Goal: Complete application form: Complete application form

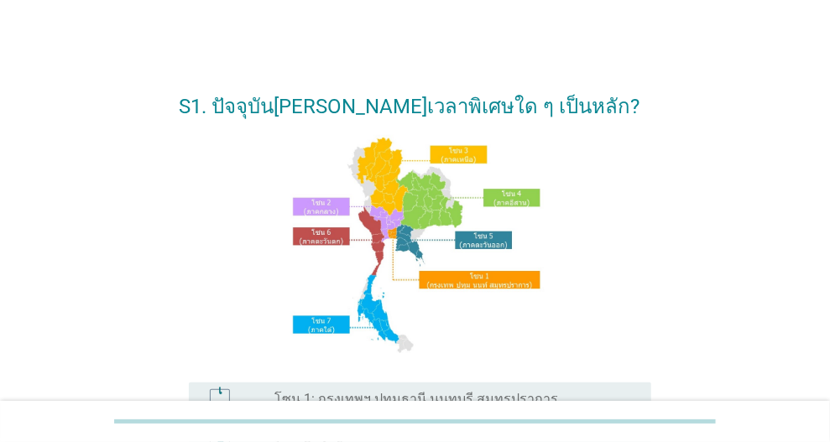
scroll to position [168, 0]
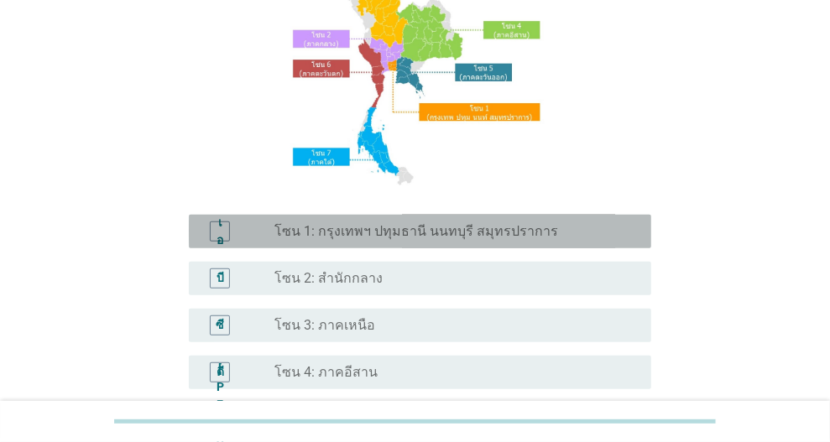
click at [381, 226] on font "โซน 1: กรุงเทพฯ ปทุมธานี นนทบุรี สมุทรปราการ" at bounding box center [415, 231] width 283 height 16
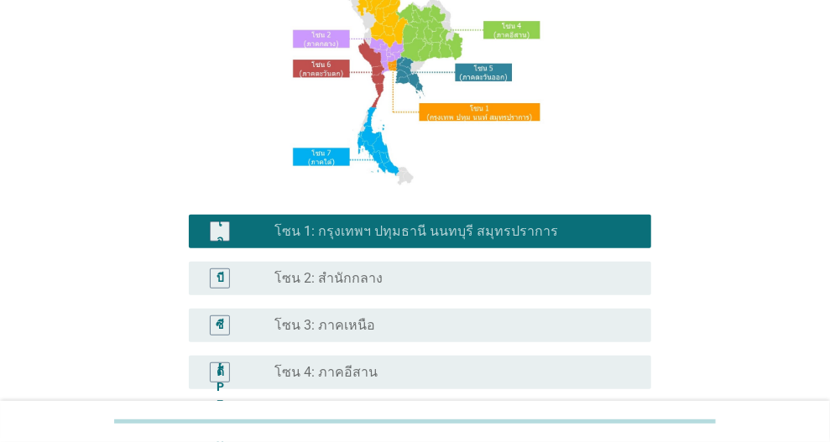
scroll to position [419, 0]
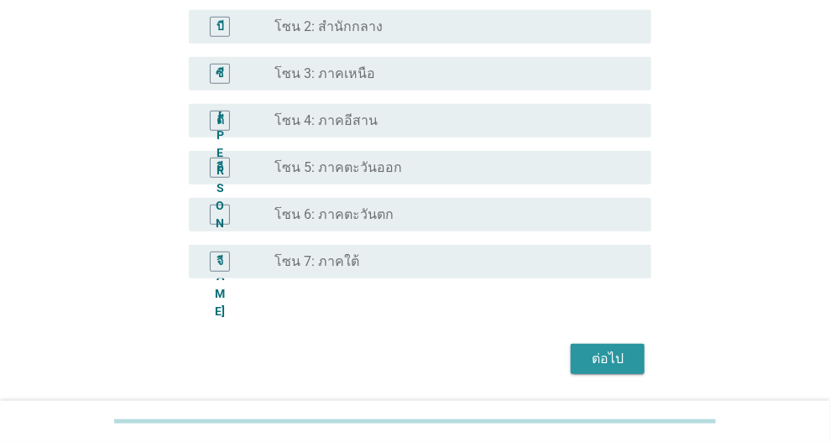
click at [613, 355] on font "ต่อไป" at bounding box center [607, 359] width 32 height 16
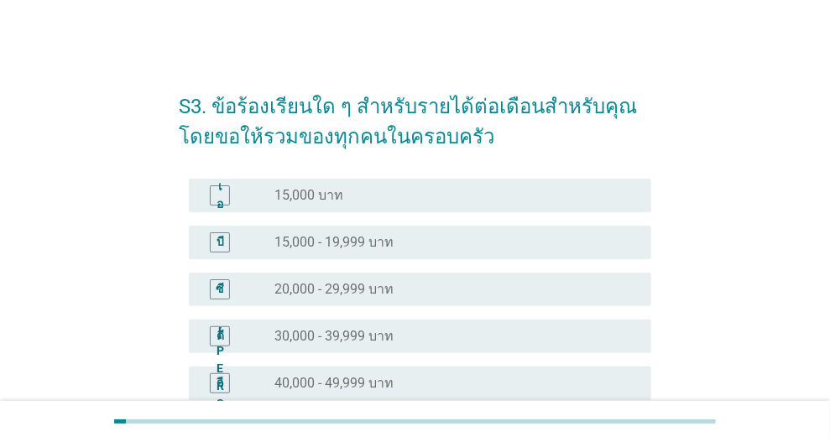
scroll to position [84, 0]
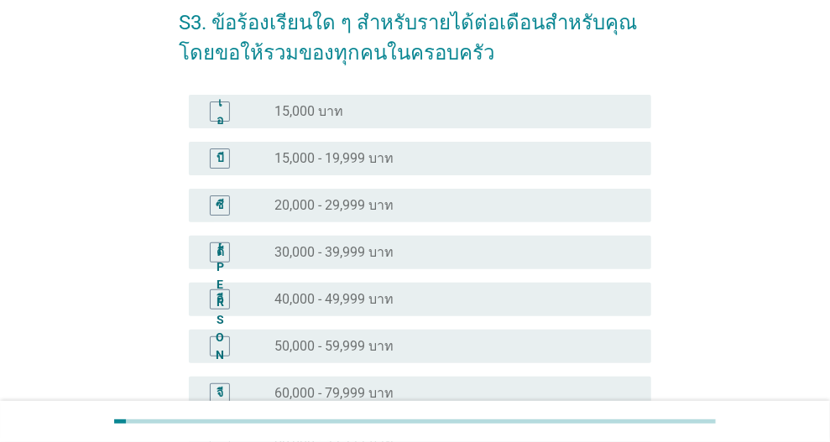
click at [377, 332] on div "[PERSON_NAME] ปุ่มวิทยุ[PERSON_NAME]เลือก 50,000 - 59,999 บาท" at bounding box center [420, 347] width 462 height 34
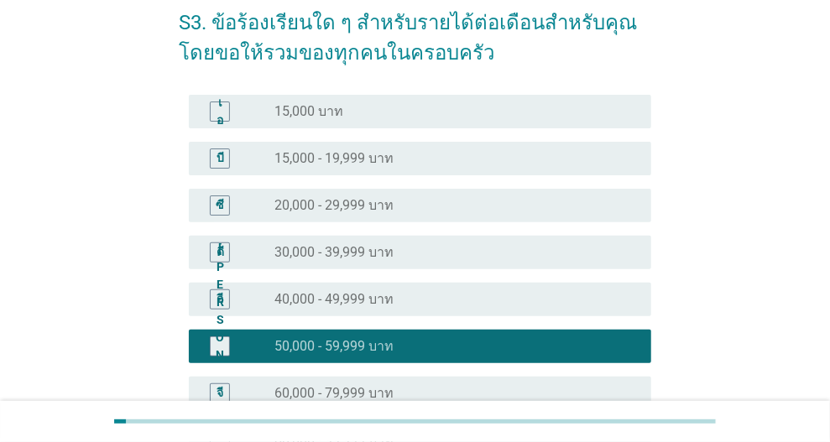
scroll to position [455, 0]
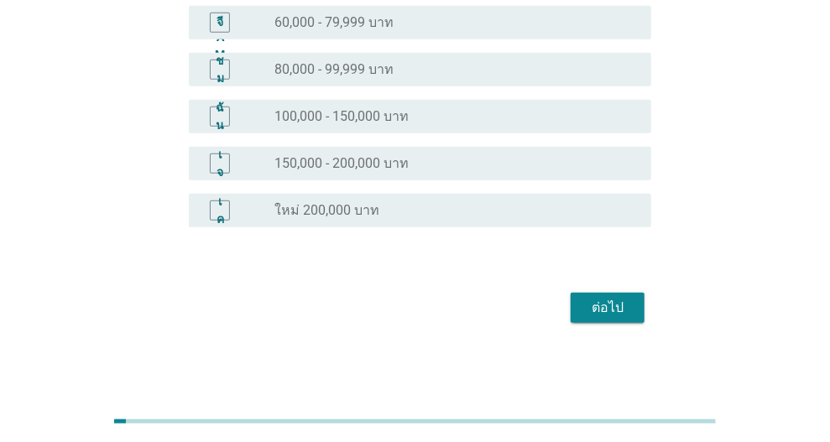
click at [607, 314] on font "ต่อไป" at bounding box center [607, 307] width 32 height 16
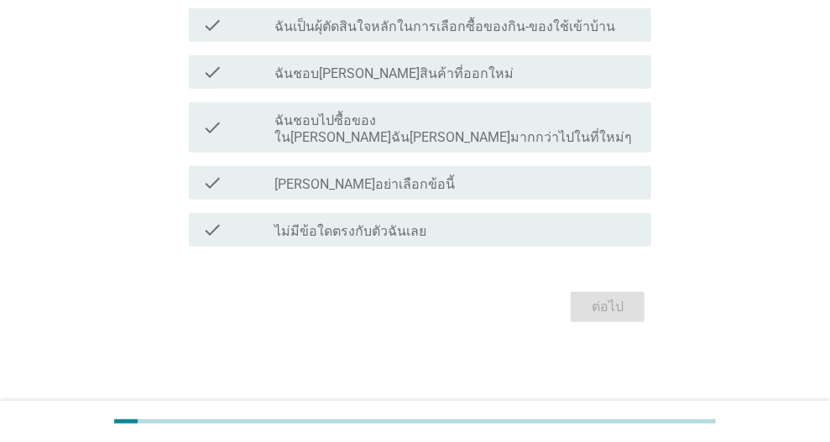
scroll to position [0, 0]
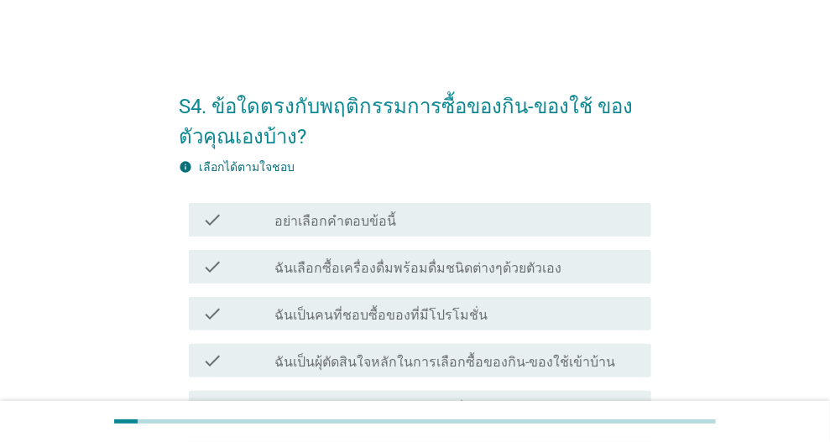
click at [440, 273] on label "ฉันเลือกซื้อเครื่องดื่มพร้อมดื่มชนิดต่างๆด้วยตัวเอง" at bounding box center [417, 268] width 287 height 17
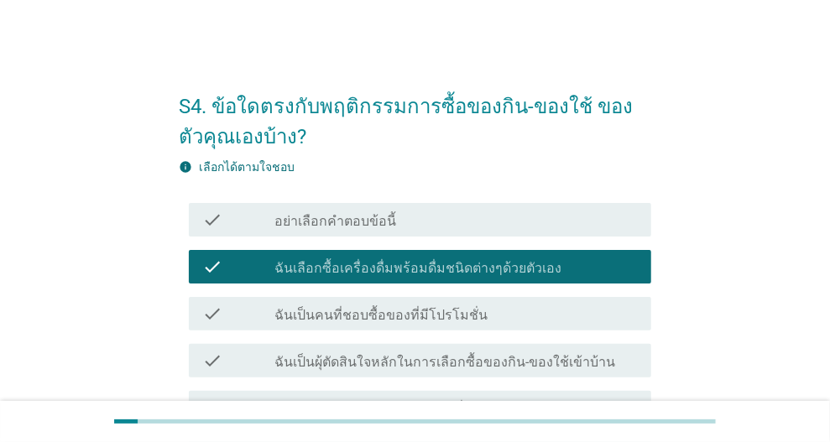
scroll to position [252, 0]
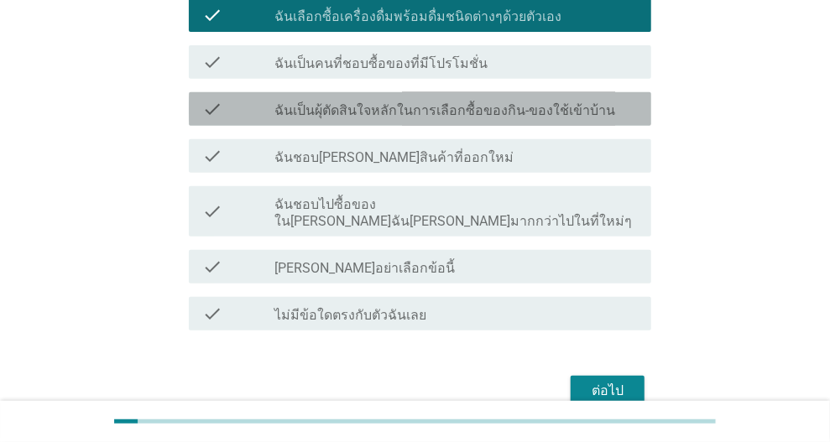
click at [549, 114] on label "ฉันเป็นผุ้ตัดสินใจหลักในการเลือกซื้อของกิน-ของใช้เข้าบ้าน" at bounding box center [444, 110] width 341 height 17
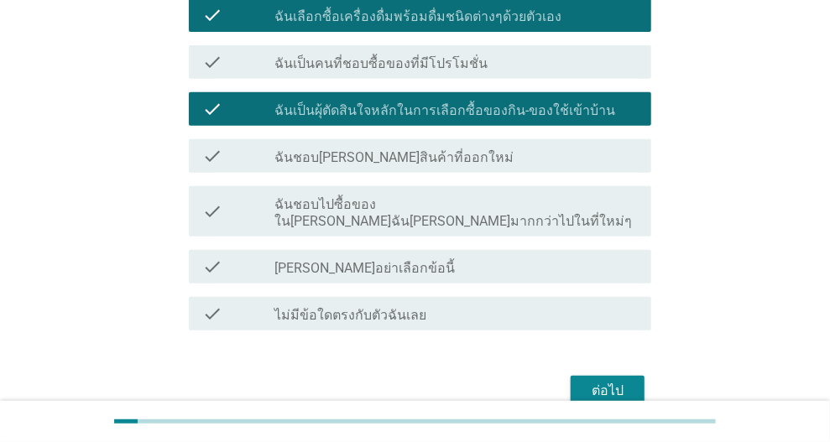
click at [625, 381] on div "ต่อไป" at bounding box center [607, 391] width 47 height 20
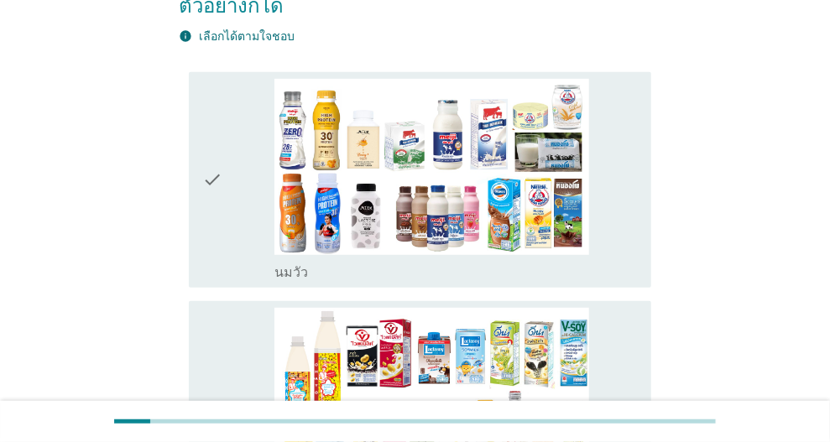
click at [217, 172] on icon "check" at bounding box center [212, 180] width 20 height 203
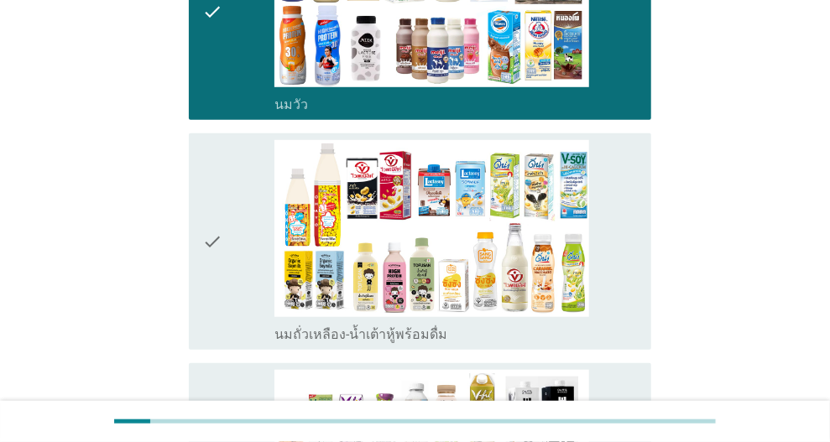
click at [226, 238] on div "check" at bounding box center [238, 241] width 73 height 203
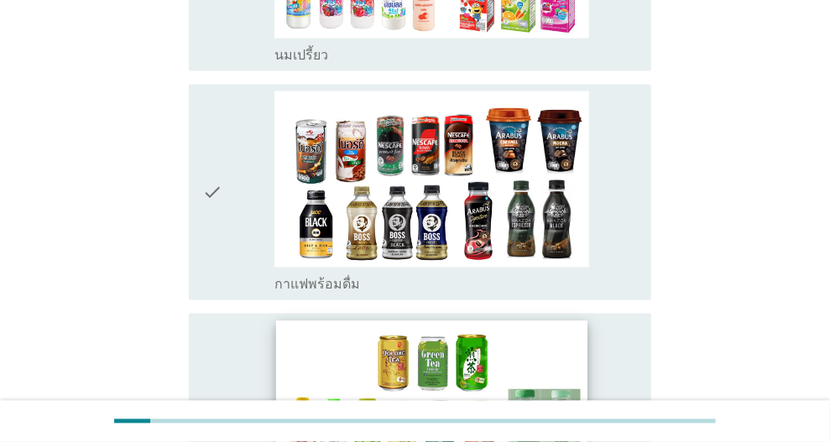
scroll to position [1258, 0]
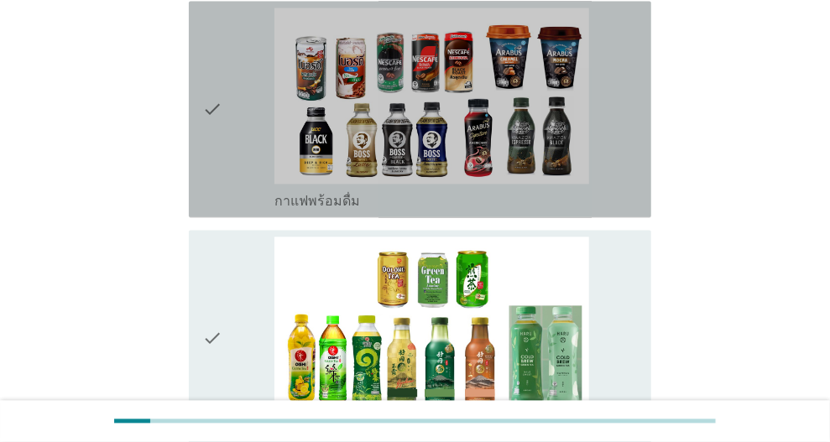
click at [221, 98] on icon "check" at bounding box center [212, 109] width 20 height 203
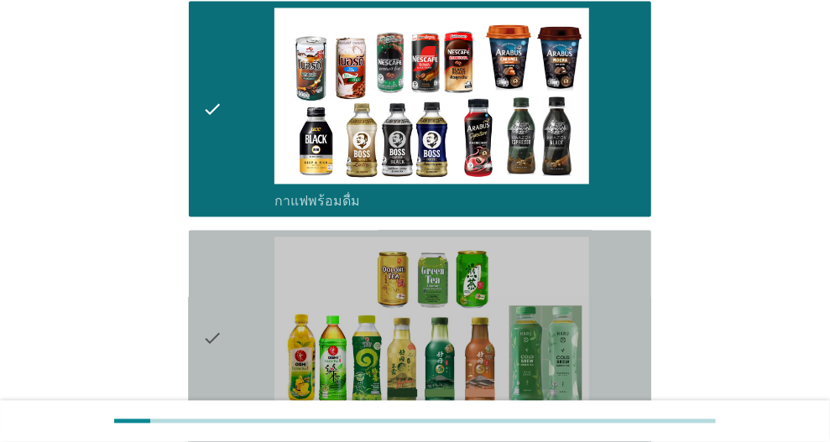
click at [245, 274] on div "check" at bounding box center [238, 338] width 73 height 203
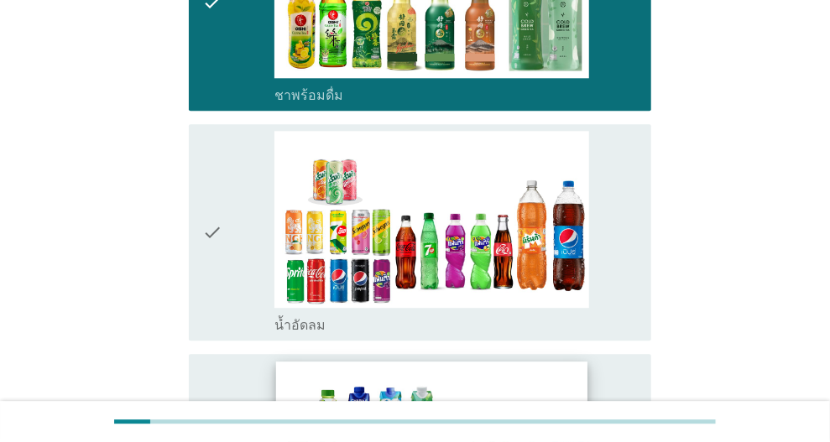
scroll to position [1761, 0]
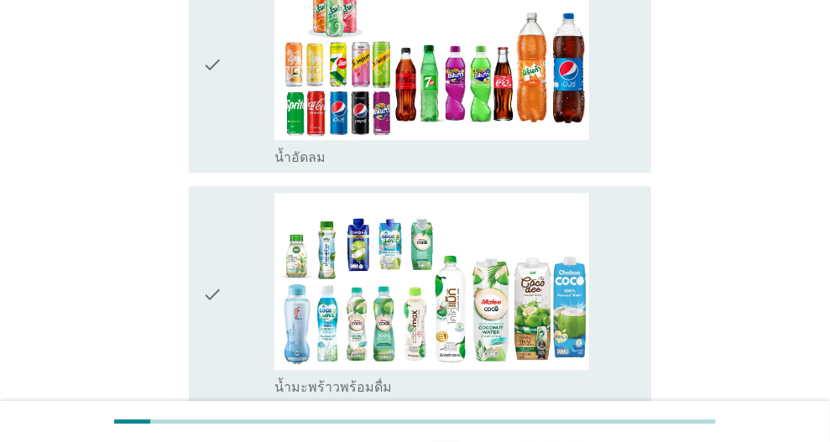
click at [243, 70] on div "check" at bounding box center [238, 64] width 73 height 203
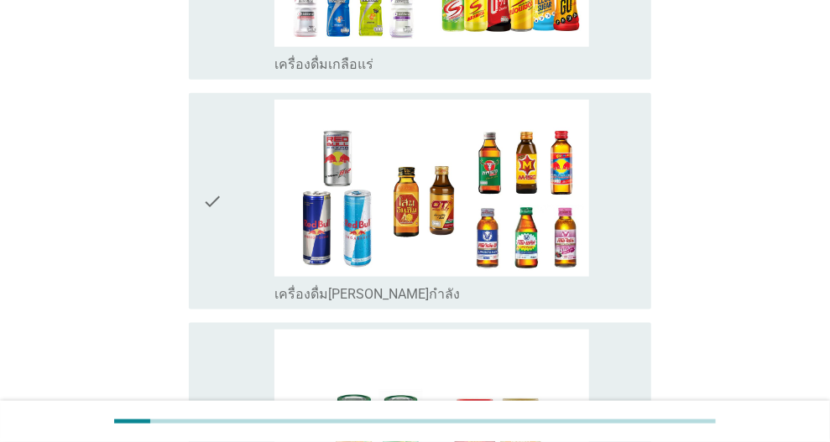
scroll to position [3292, 0]
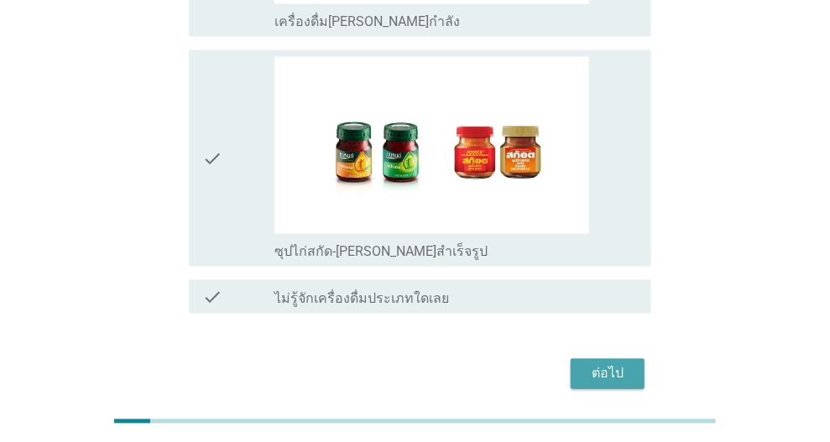
click at [625, 364] on div "ต่อไป" at bounding box center [607, 374] width 47 height 20
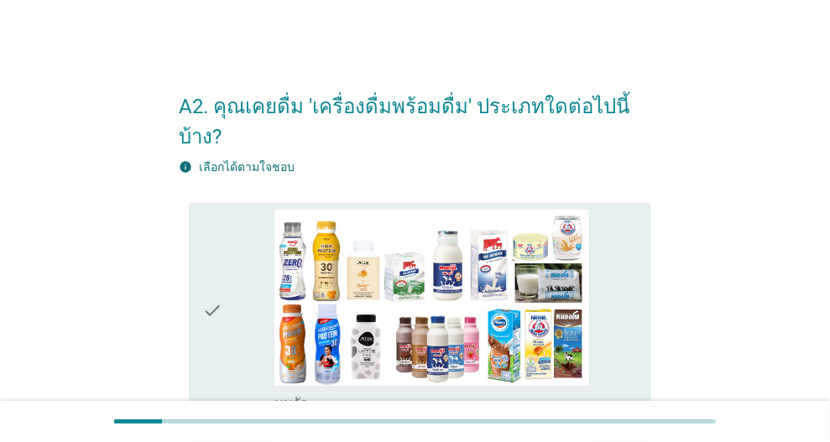
scroll to position [168, 0]
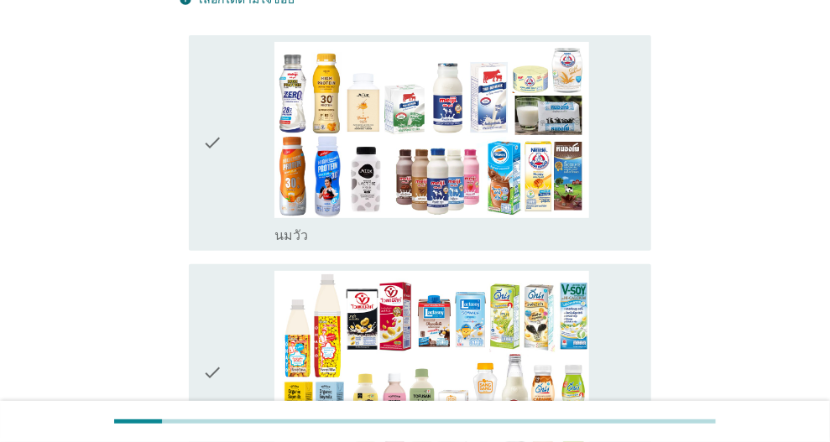
click at [220, 187] on icon "check" at bounding box center [212, 143] width 20 height 203
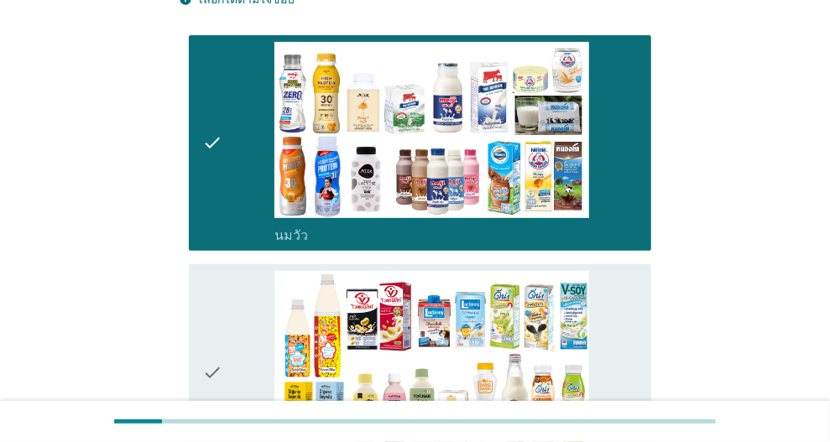
click at [220, 304] on icon "check" at bounding box center [212, 372] width 20 height 203
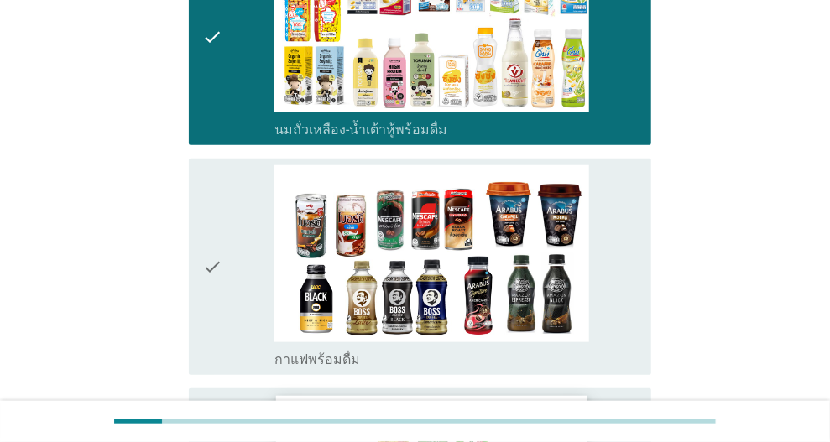
scroll to position [671, 0]
click at [221, 249] on div "check" at bounding box center [238, 266] width 73 height 203
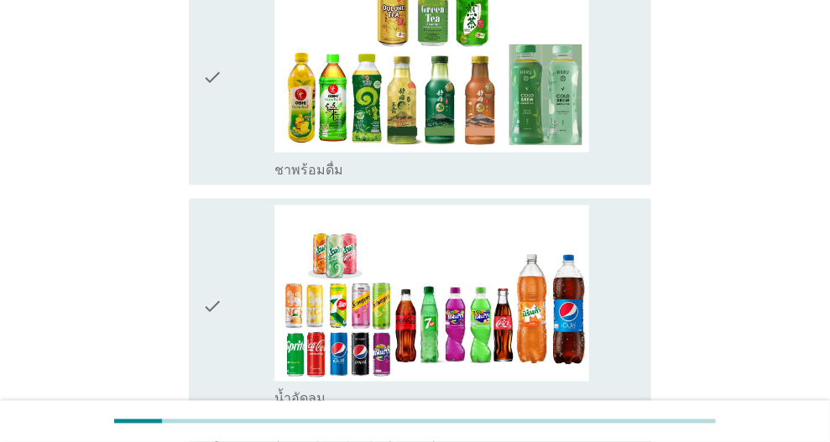
scroll to position [1106, 0]
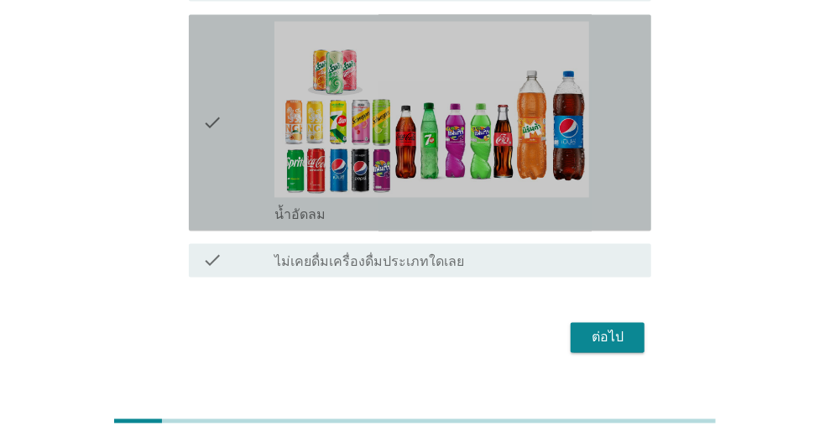
click at [247, 143] on div "check" at bounding box center [238, 123] width 73 height 203
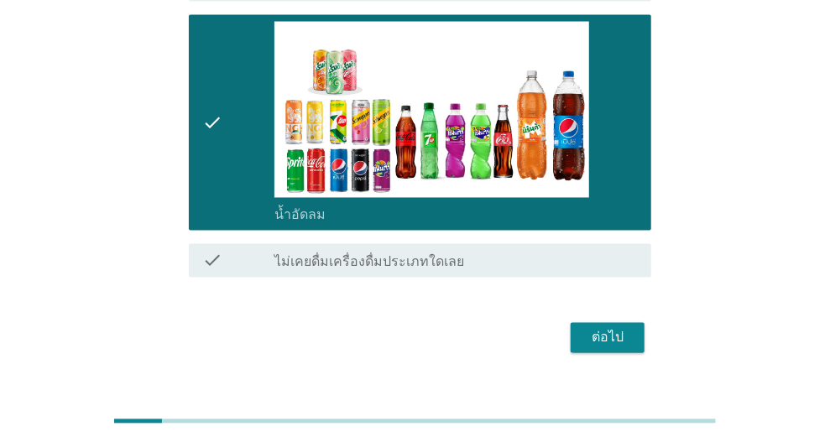
click at [621, 328] on div "ต่อไป" at bounding box center [607, 338] width 47 height 20
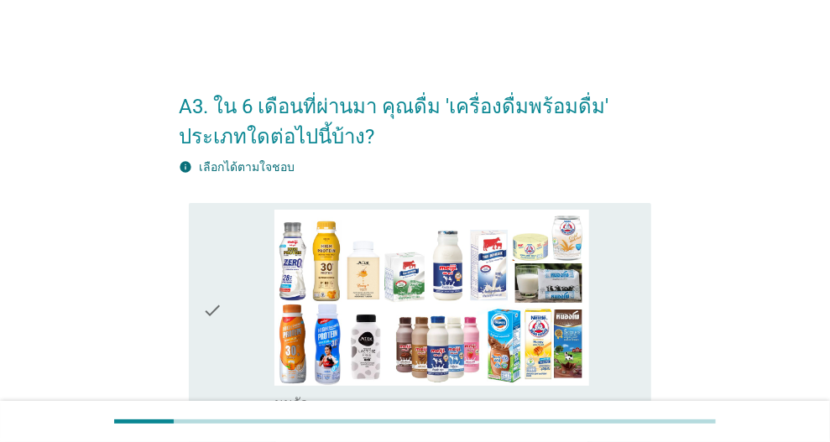
scroll to position [336, 0]
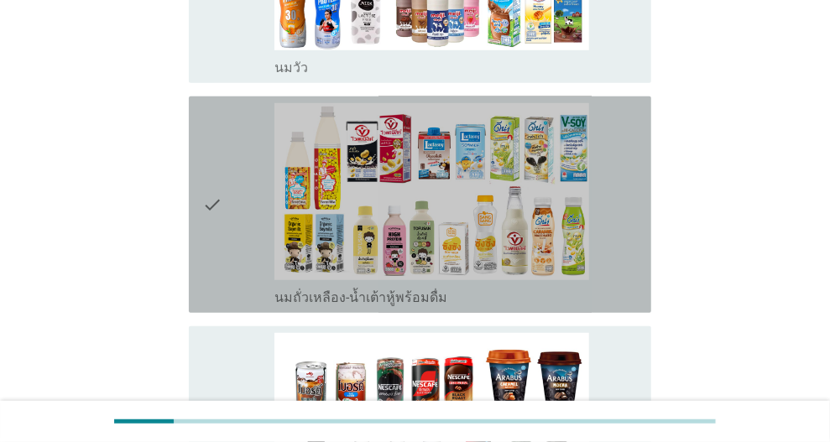
click at [237, 207] on div "check" at bounding box center [238, 204] width 73 height 203
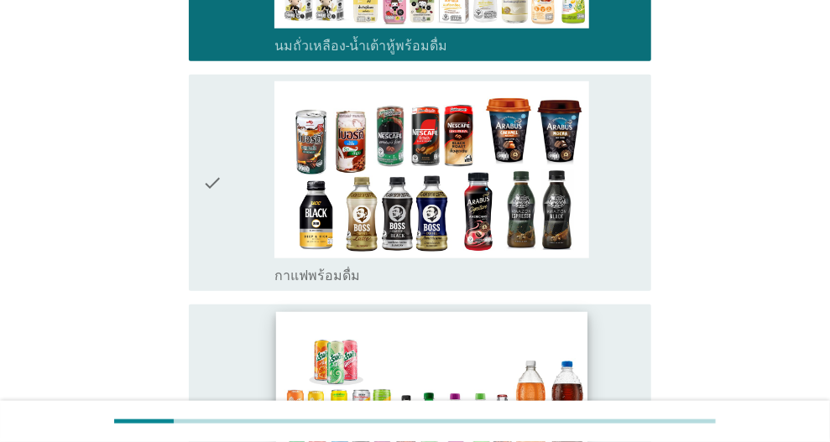
scroll to position [671, 0]
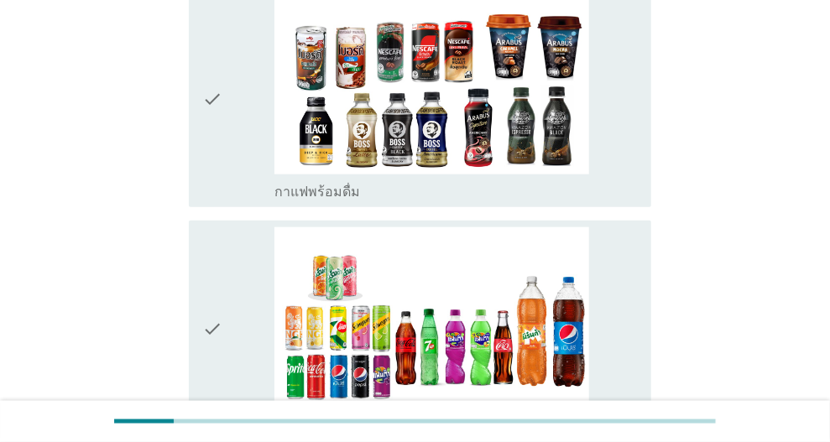
drag, startPoint x: 239, startPoint y: 140, endPoint x: 239, endPoint y: 277, distance: 136.7
click at [239, 142] on div "check" at bounding box center [238, 98] width 73 height 203
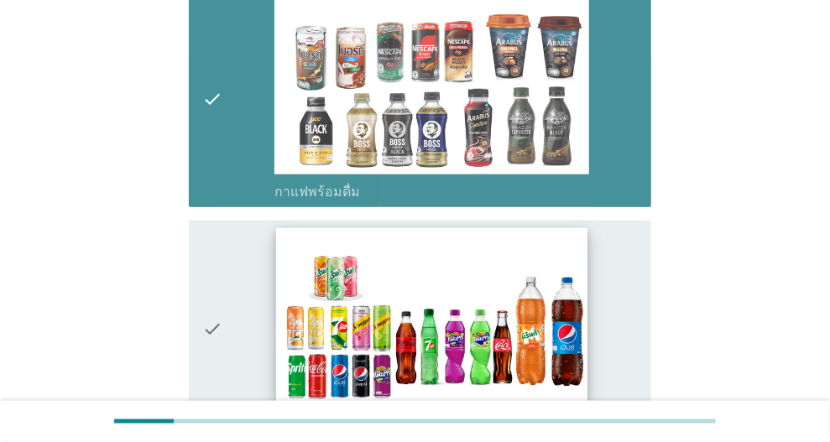
drag, startPoint x: 231, startPoint y: 329, endPoint x: 320, endPoint y: 310, distance: 91.0
click at [231, 330] on div "check" at bounding box center [238, 328] width 73 height 203
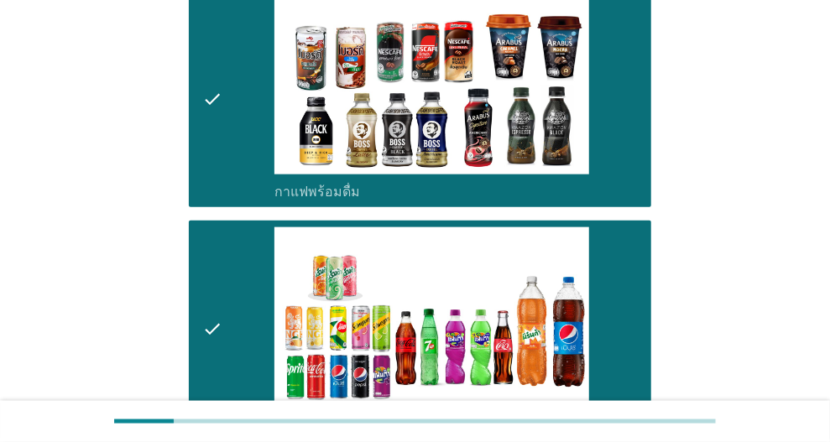
scroll to position [907, 0]
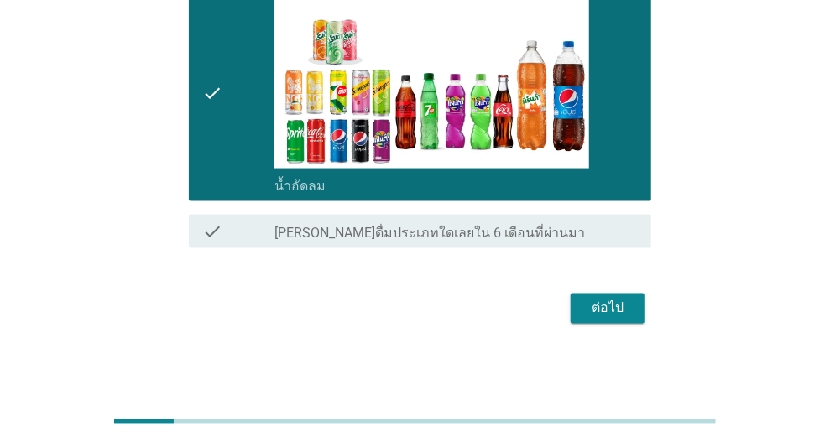
click at [624, 299] on div "ต่อไป" at bounding box center [607, 309] width 47 height 20
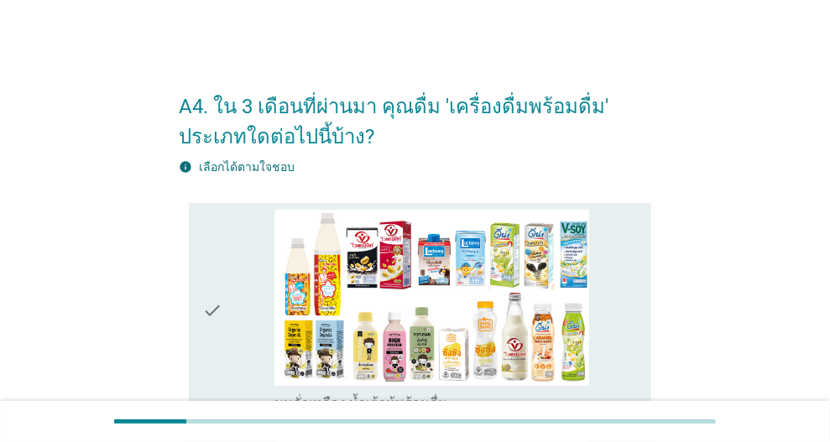
scroll to position [168, 0]
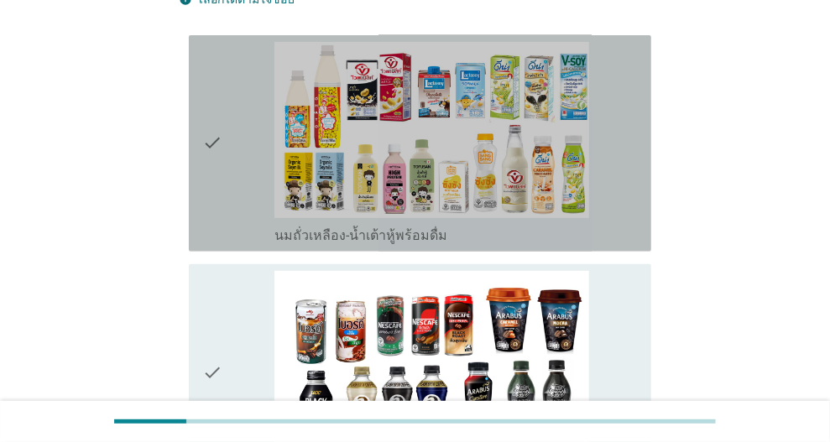
drag, startPoint x: 252, startPoint y: 152, endPoint x: 252, endPoint y: 167, distance: 15.1
click at [252, 152] on div "check" at bounding box center [238, 143] width 73 height 203
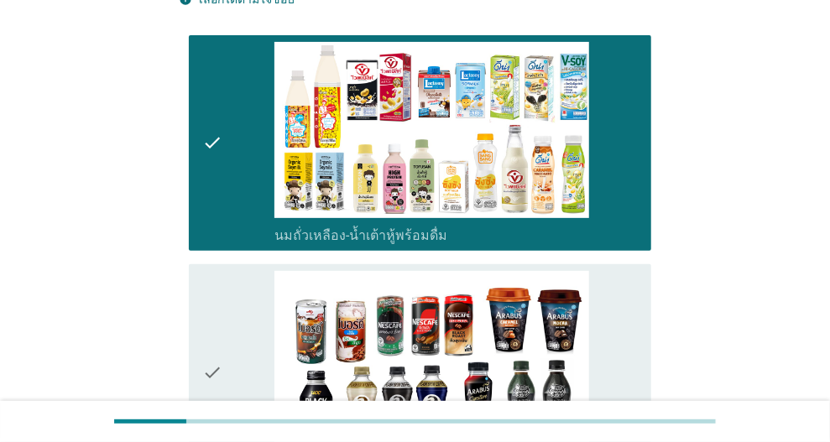
click at [226, 351] on div "check" at bounding box center [238, 372] width 73 height 203
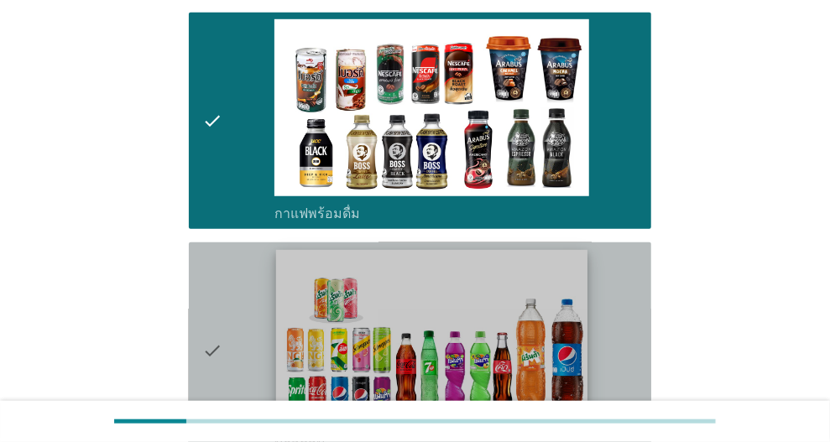
drag, startPoint x: 274, startPoint y: 350, endPoint x: 390, endPoint y: 345, distance: 115.9
click at [273, 350] on div "check check_box น้ำอัดลม" at bounding box center [419, 350] width 435 height 203
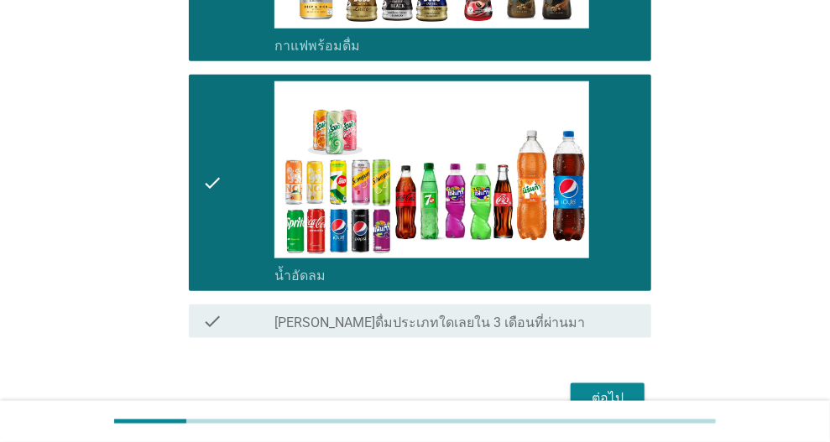
scroll to position [671, 0]
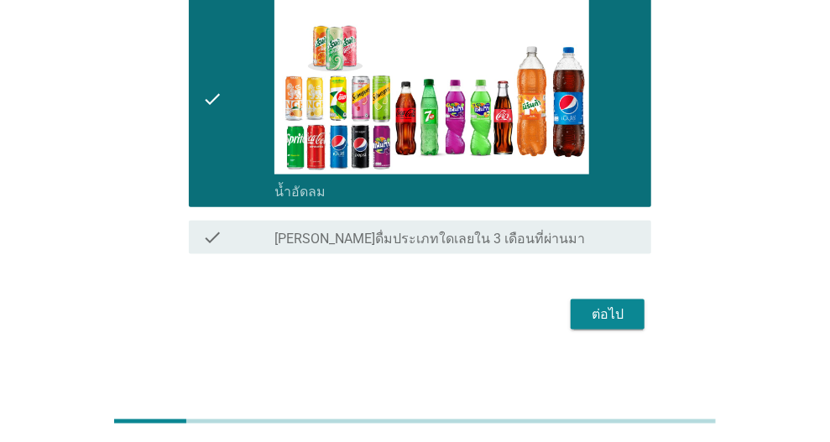
click at [617, 318] on div "ต่อไป" at bounding box center [607, 314] width 47 height 20
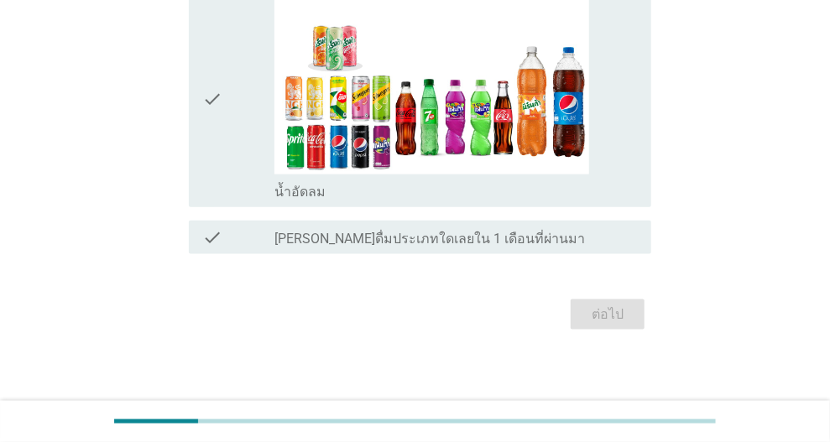
scroll to position [0, 0]
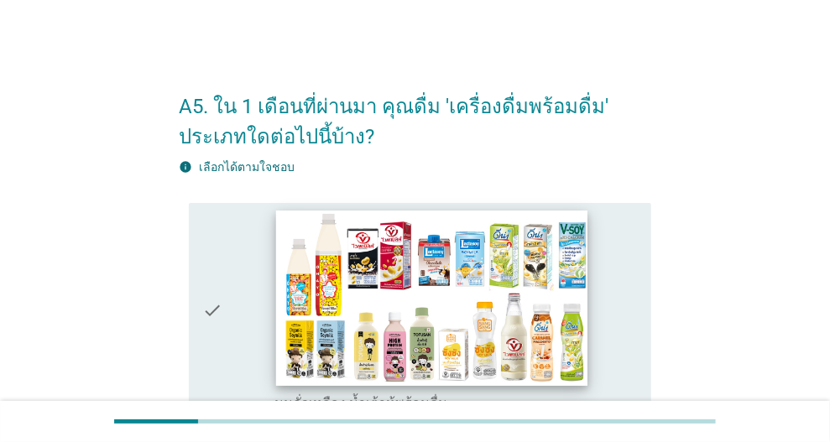
drag, startPoint x: 257, startPoint y: 324, endPoint x: 304, endPoint y: 329, distance: 46.4
click at [257, 325] on div "check" at bounding box center [238, 311] width 73 height 203
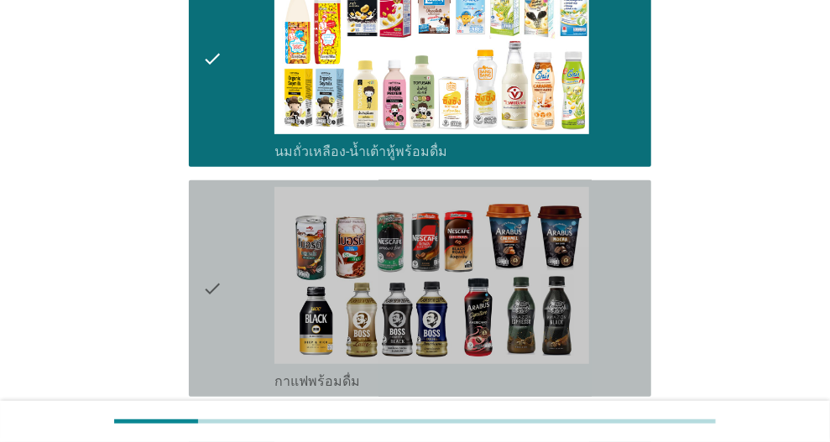
click at [226, 286] on div "check" at bounding box center [238, 288] width 73 height 203
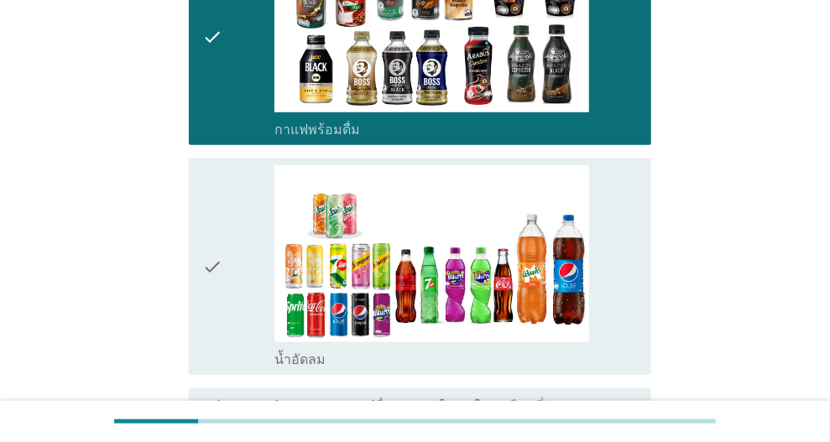
click at [246, 305] on div "check" at bounding box center [238, 266] width 73 height 203
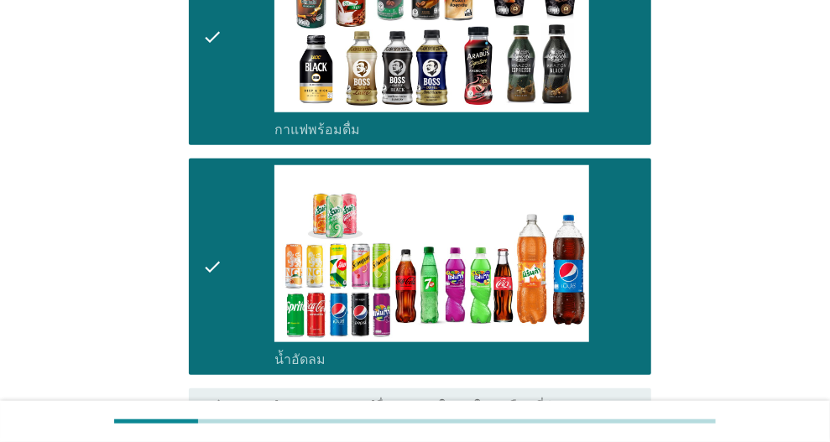
scroll to position [671, 0]
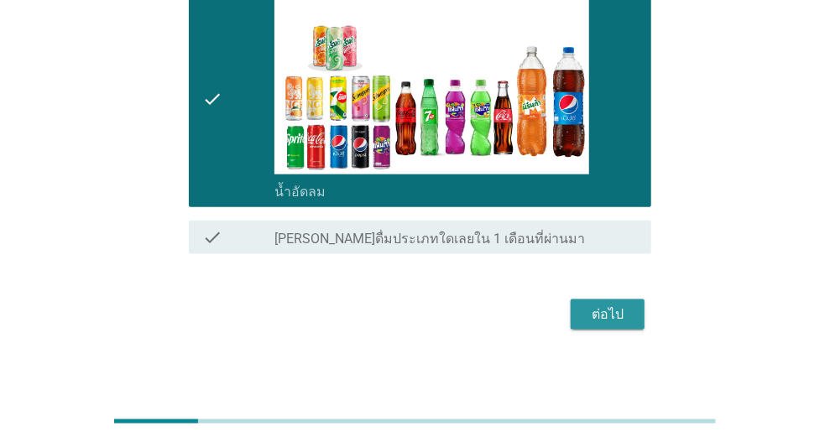
click at [623, 320] on div "ต่อไป" at bounding box center [607, 314] width 47 height 20
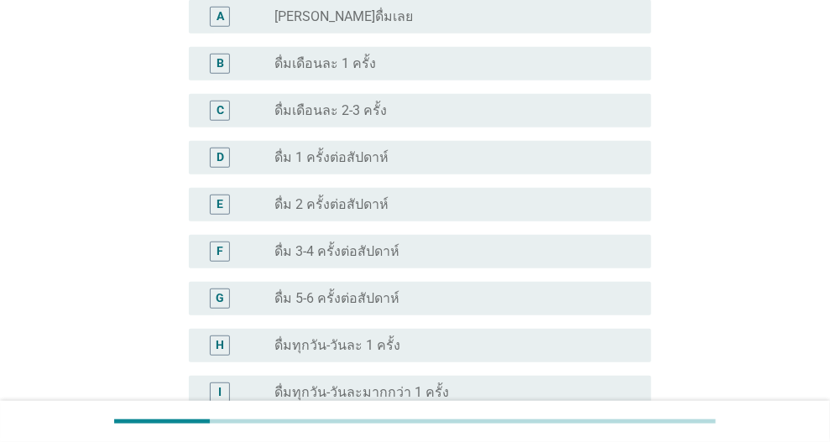
scroll to position [686, 0]
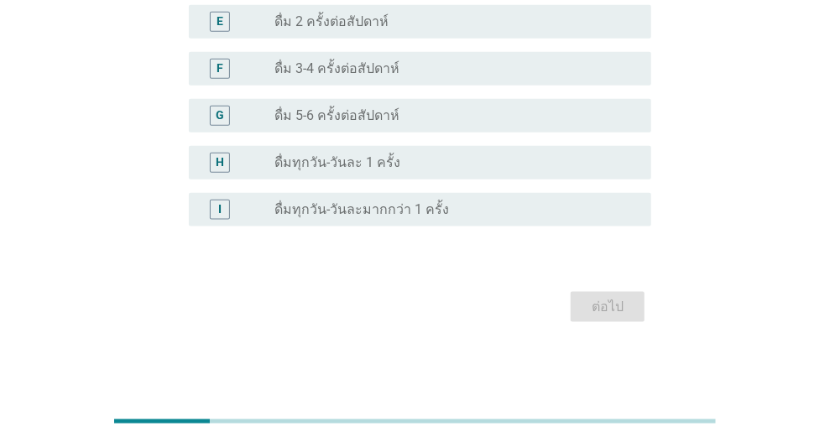
click at [419, 172] on div "H radio_button_unchecked ดื่มทุกวัน-วันละ 1 ครั้ง" at bounding box center [420, 163] width 462 height 34
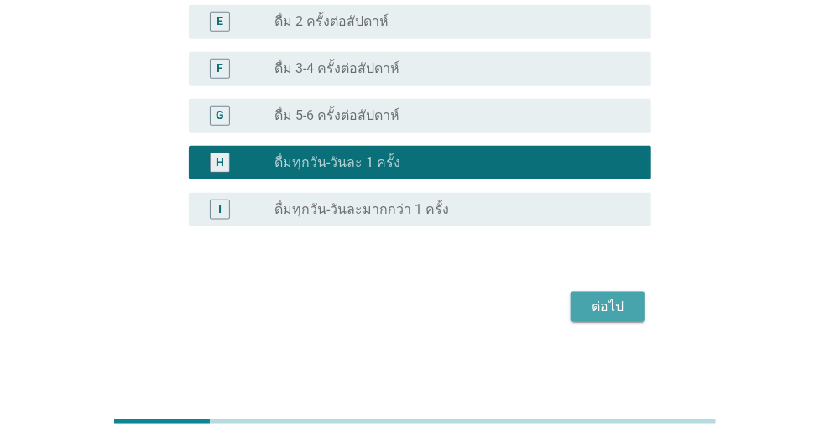
drag, startPoint x: 604, startPoint y: 308, endPoint x: 602, endPoint y: 390, distance: 82.2
click at [602, 308] on div "ต่อไป" at bounding box center [607, 307] width 47 height 20
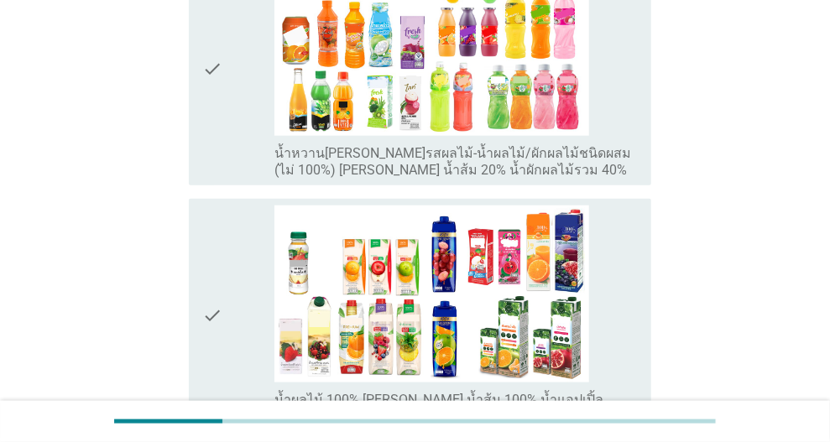
scroll to position [839, 0]
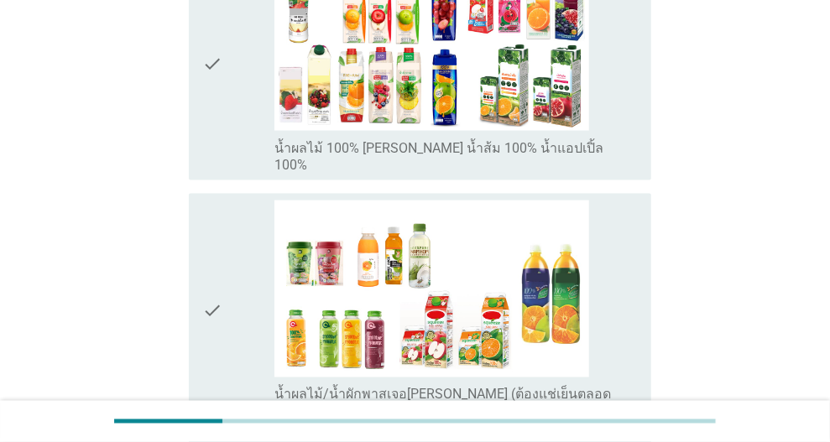
click at [225, 99] on div "check" at bounding box center [238, 64] width 73 height 220
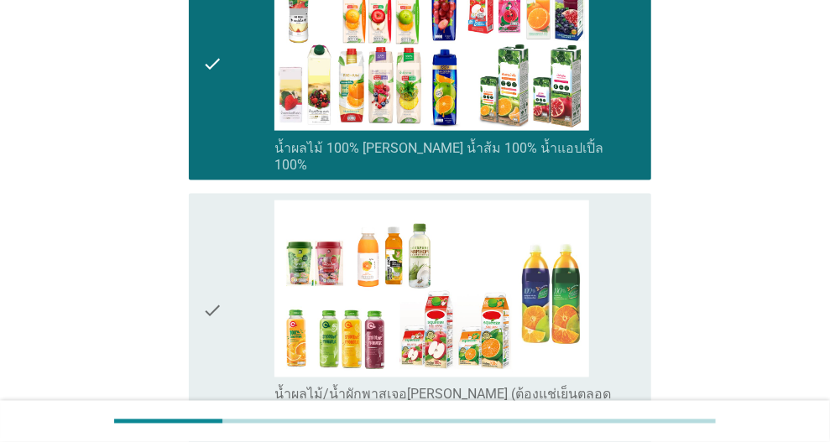
scroll to position [1048, 0]
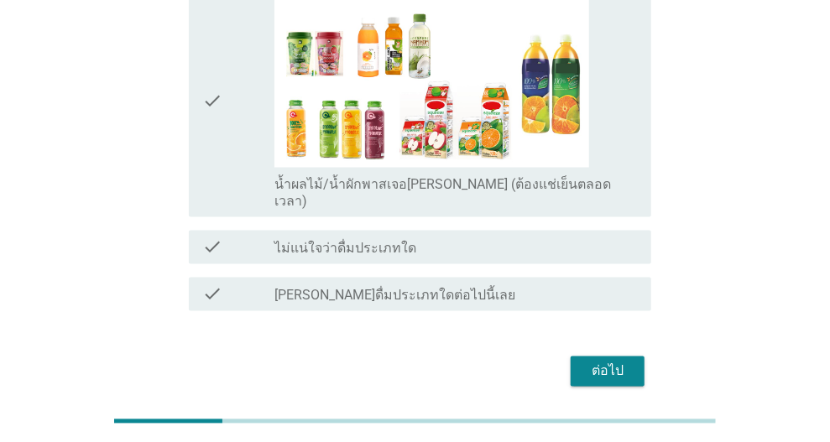
click at [601, 362] on div "ต่อไป" at bounding box center [607, 372] width 47 height 20
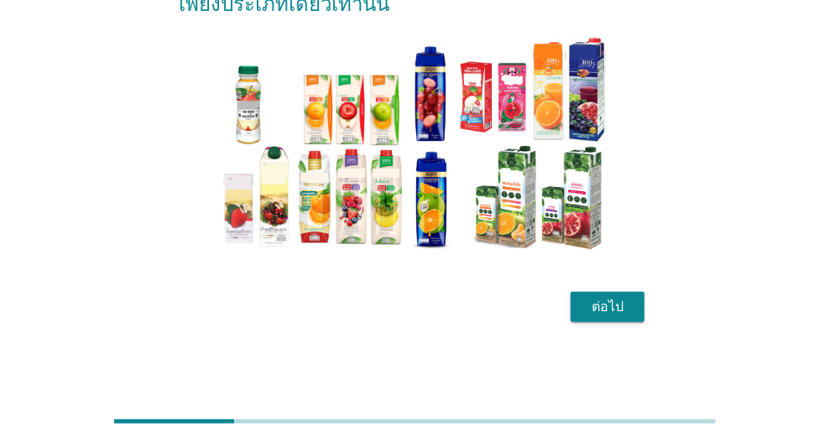
scroll to position [0, 0]
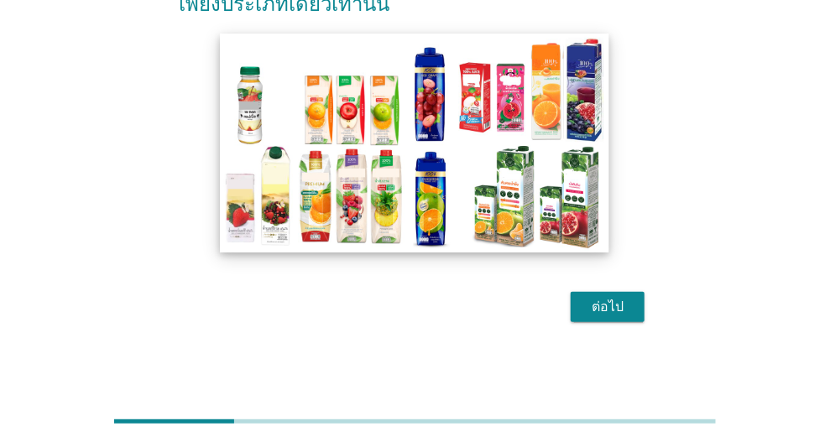
click at [326, 210] on img at bounding box center [415, 143] width 389 height 219
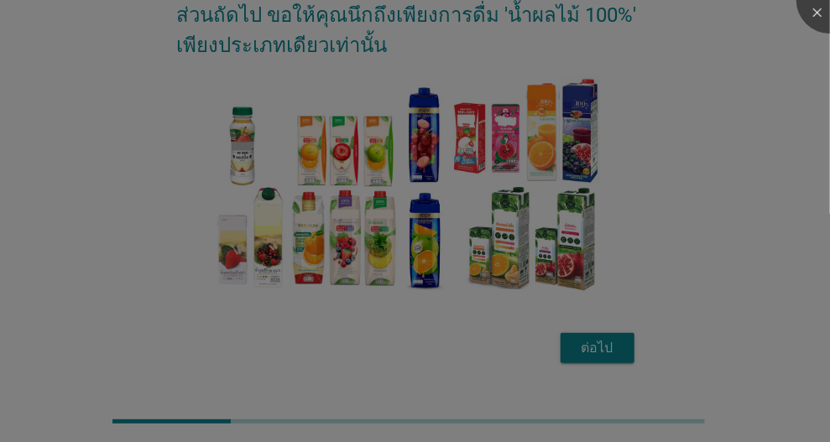
scroll to position [91, 0]
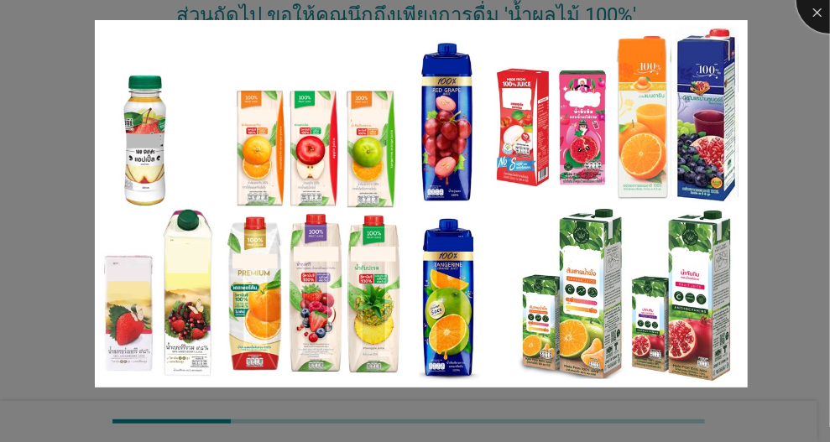
click at [810, 18] on div at bounding box center [829, -1] width 67 height 67
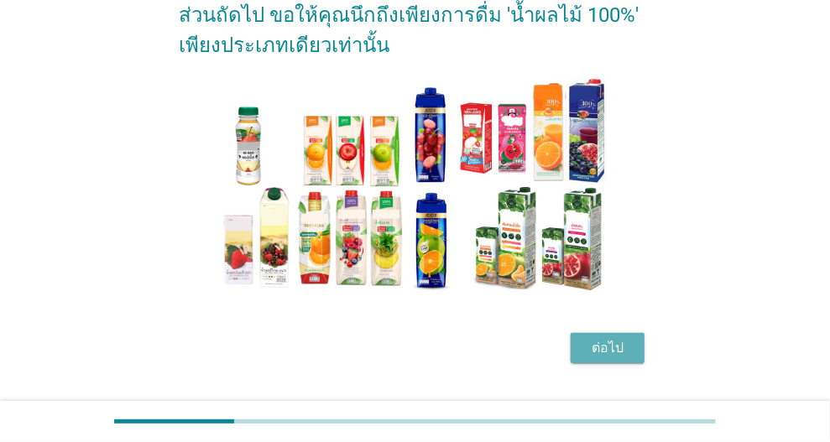
click at [616, 343] on div "ต่อไป" at bounding box center [607, 348] width 47 height 20
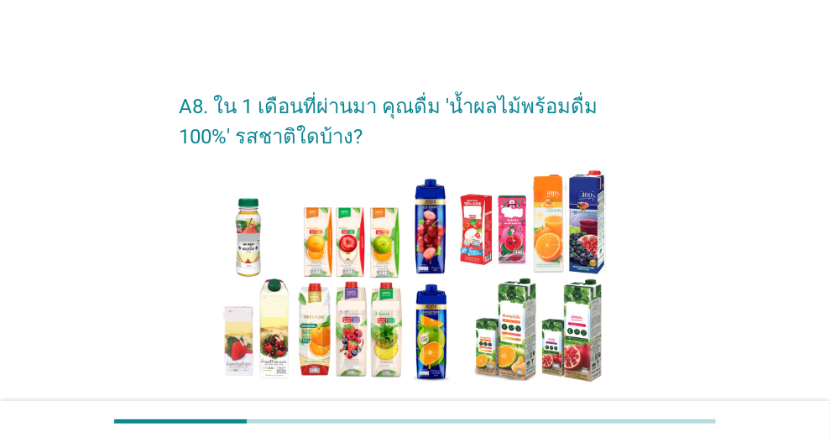
scroll to position [327, 0]
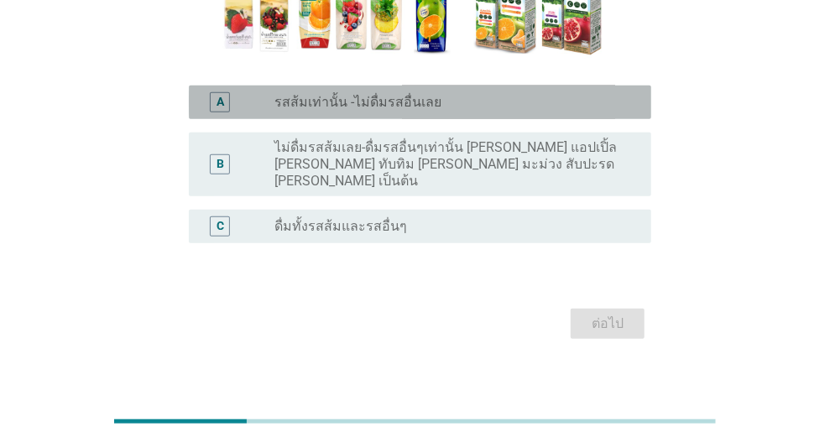
click at [453, 94] on div "radio_button_unchecked รสส้มเท่านั้น -ไม่ดื่มรสอื่นเลย" at bounding box center [449, 102] width 350 height 17
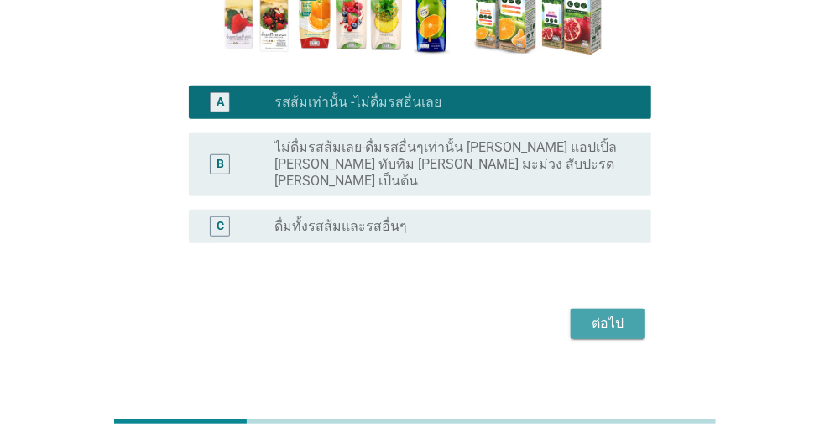
drag, startPoint x: 611, startPoint y: 307, endPoint x: 617, endPoint y: 315, distance: 10.7
click at [611, 314] on div "ต่อไป" at bounding box center [607, 324] width 47 height 20
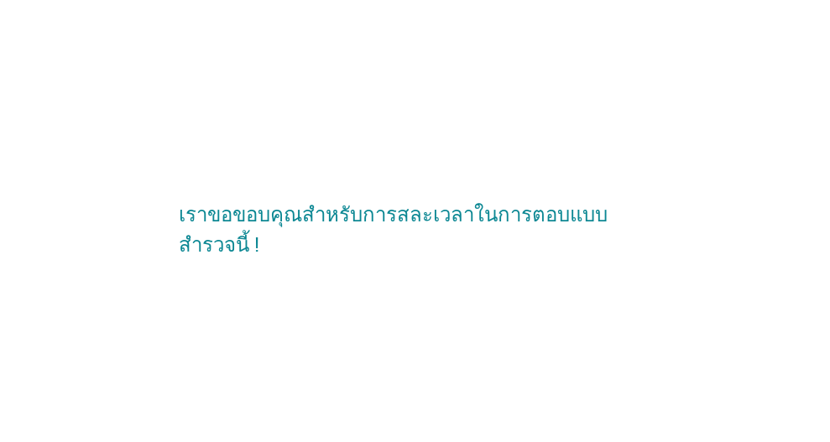
scroll to position [0, 0]
